Goal: Information Seeking & Learning: Check status

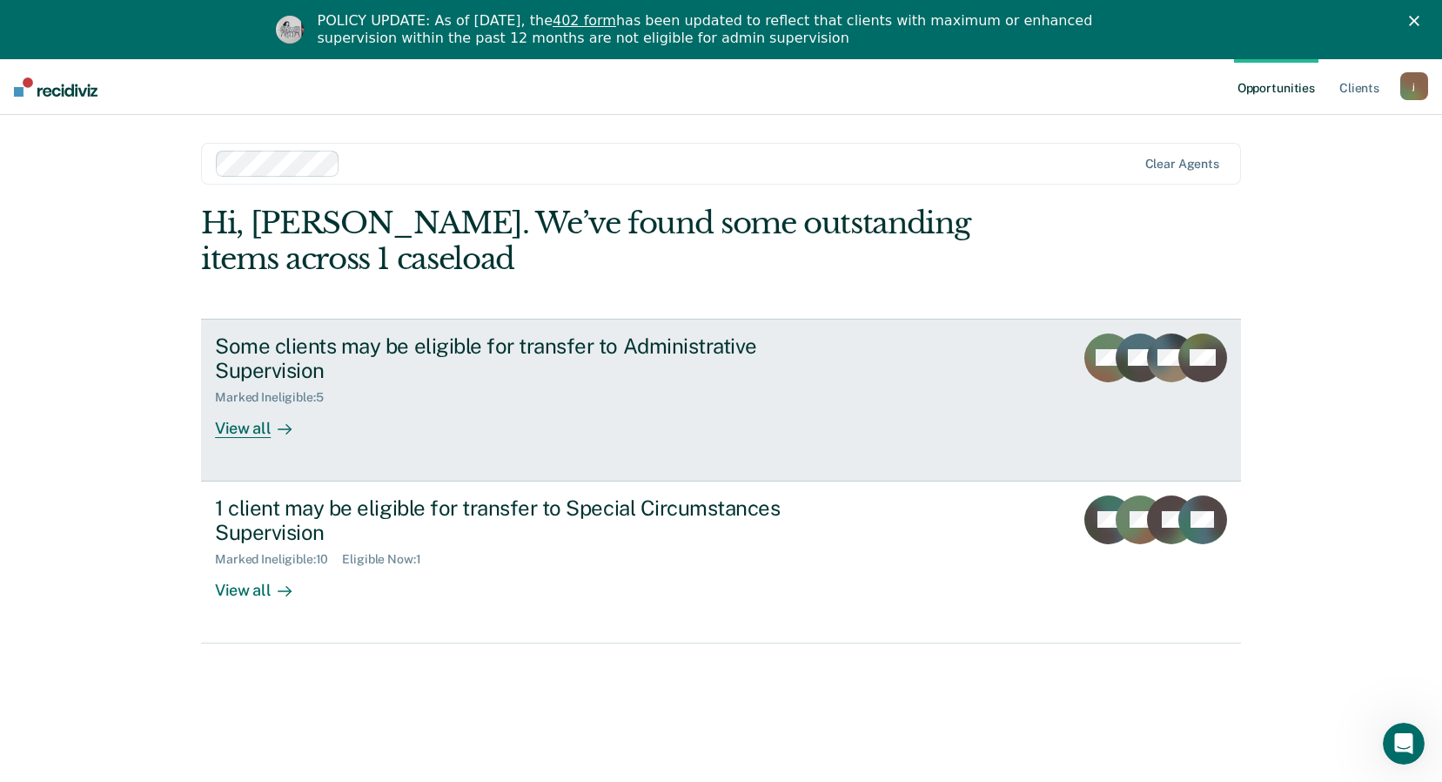
click at [542, 385] on div "Marked Ineligible : 5" at bounding box center [520, 394] width 611 height 22
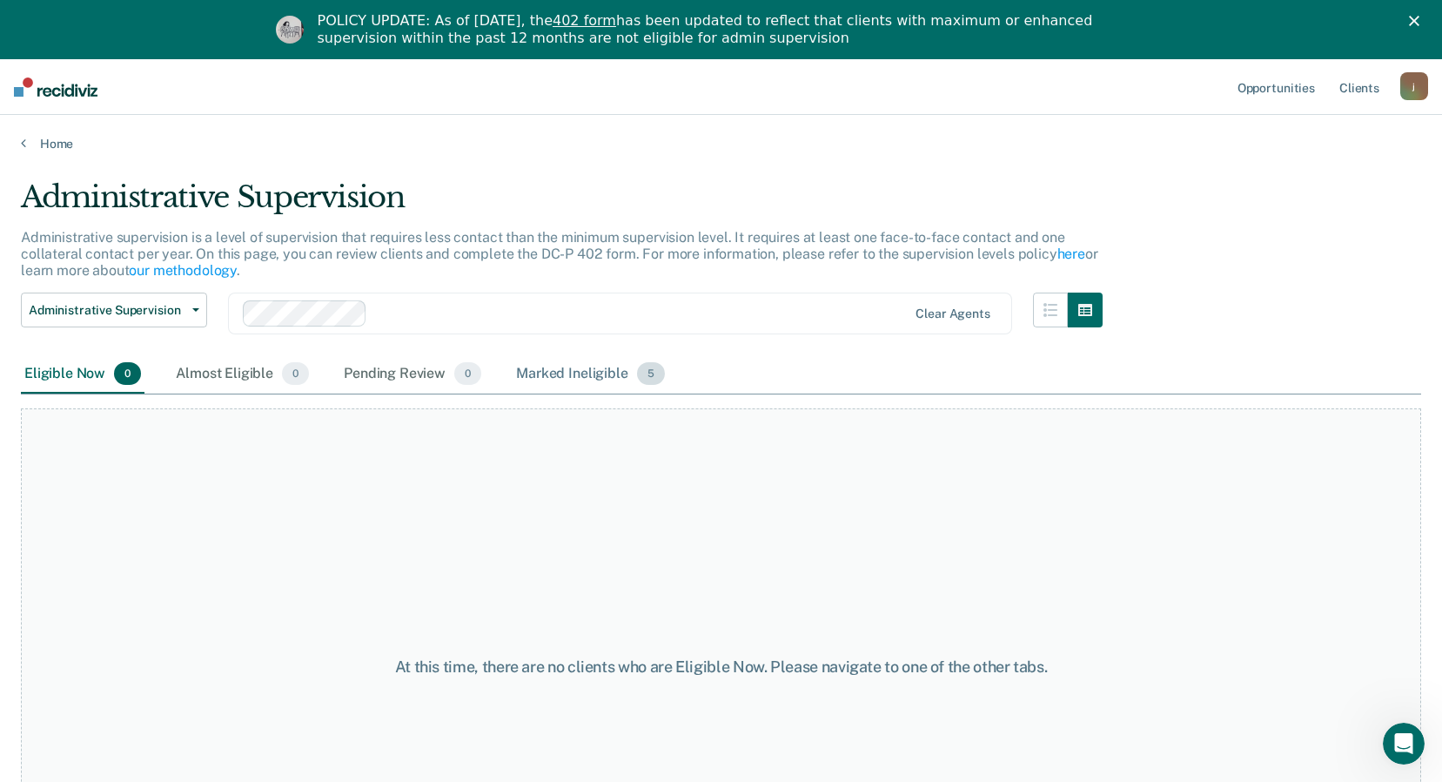
click at [566, 379] on div "Marked Ineligible 5" at bounding box center [591, 374] width 156 height 38
